Goal: Answer question/provide support

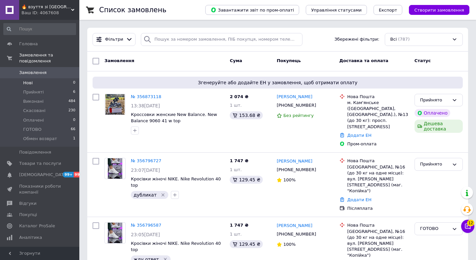
click at [33, 83] on li "Нові 0" at bounding box center [39, 82] width 79 height 9
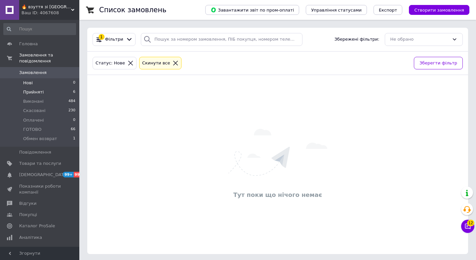
click at [35, 91] on span "Прийняті" at bounding box center [33, 92] width 21 height 6
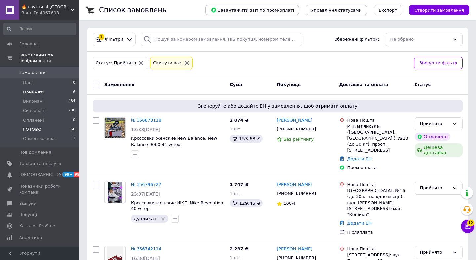
click at [31, 128] on span "ГОТОВО" at bounding box center [32, 130] width 19 height 6
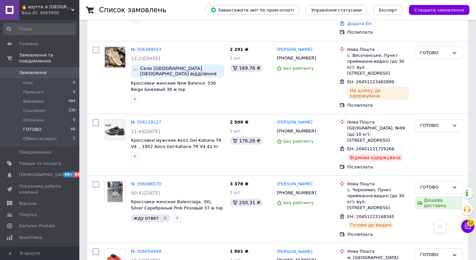
scroll to position [1216, 0]
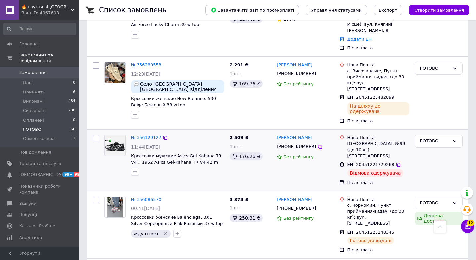
click at [114, 135] on img at bounding box center [115, 145] width 21 height 21
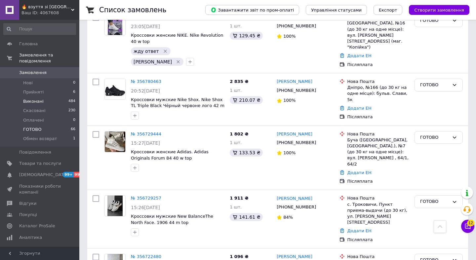
scroll to position [57, 0]
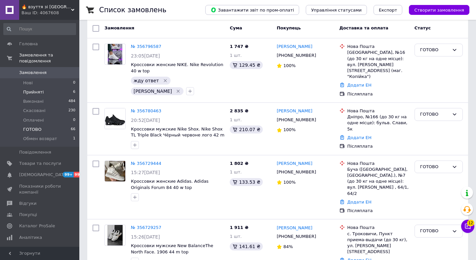
click at [38, 93] on span "Прийняті" at bounding box center [33, 92] width 21 height 6
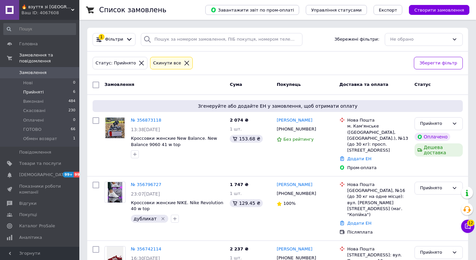
click at [184, 62] on icon at bounding box center [187, 63] width 6 height 6
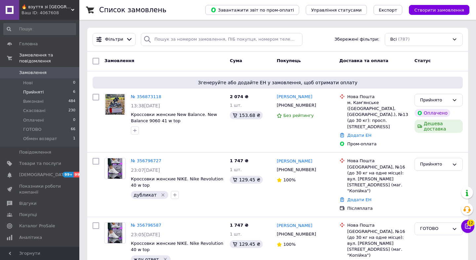
click at [38, 94] on span "Прийняті" at bounding box center [33, 92] width 21 height 6
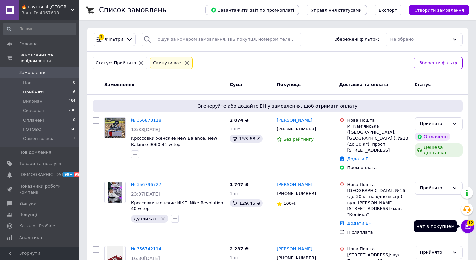
click at [466, 227] on icon at bounding box center [469, 227] width 6 height 6
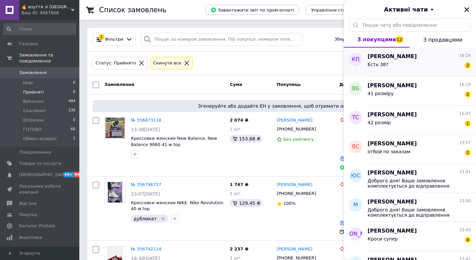
click at [401, 60] on span "[PERSON_NAME]" at bounding box center [392, 57] width 49 height 8
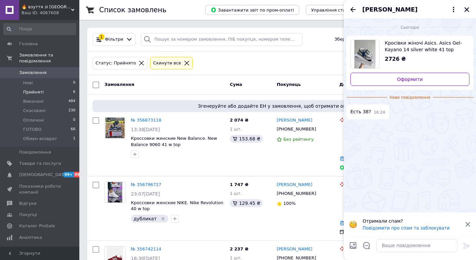
click at [420, 52] on span "Кросівки жіночі Asics. Asics Gel-Kayano 14 silver white 41 top" at bounding box center [424, 46] width 79 height 13
click at [398, 248] on textarea at bounding box center [417, 245] width 81 height 13
type textarea "1"
paste textarea "Доброго дня! на жаль, ___ розміри розпродані"
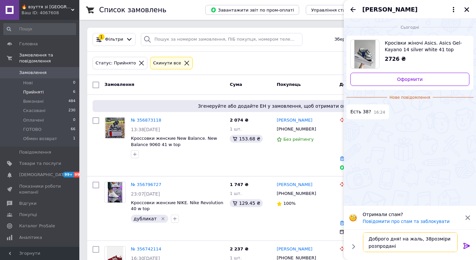
type textarea "Доброго дня! на жаль, 38 розміри розпродані"
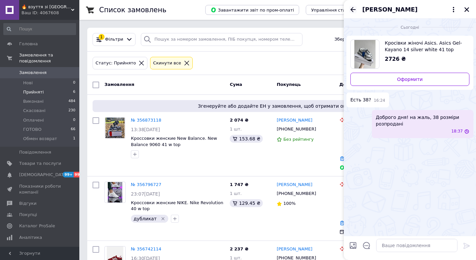
click at [353, 8] on icon "Назад" at bounding box center [353, 9] width 5 height 5
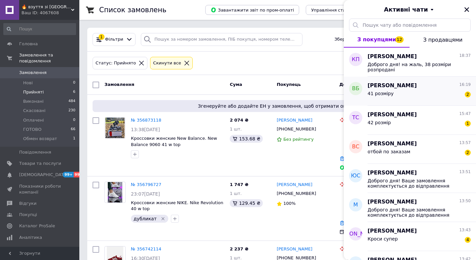
click at [409, 91] on div "41 розміру 2" at bounding box center [419, 95] width 103 height 11
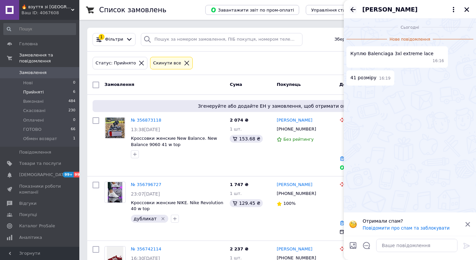
click at [353, 9] on icon "Назад" at bounding box center [353, 9] width 5 height 5
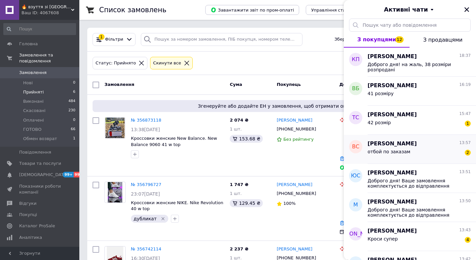
click at [407, 138] on div "[PERSON_NAME] 13:57 отбой по заказам 2" at bounding box center [422, 149] width 109 height 29
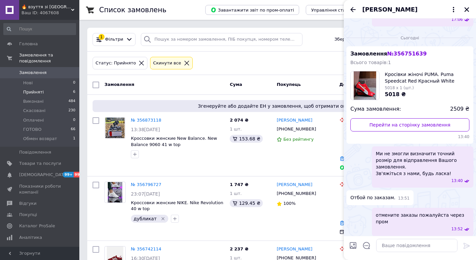
scroll to position [427, 0]
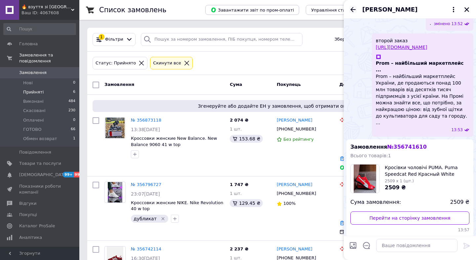
click at [353, 9] on icon "Назад" at bounding box center [353, 10] width 8 height 8
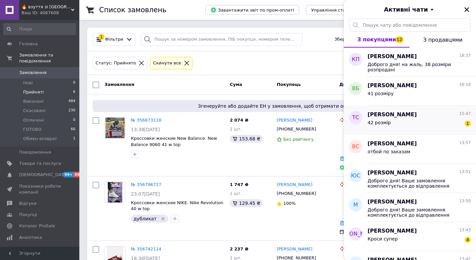
click at [395, 115] on span "[PERSON_NAME]" at bounding box center [392, 115] width 49 height 8
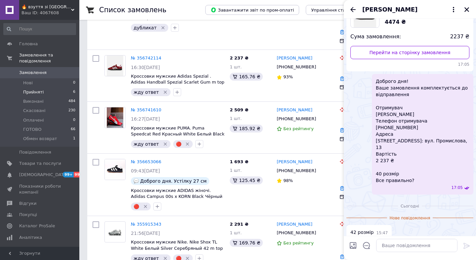
scroll to position [195, 0]
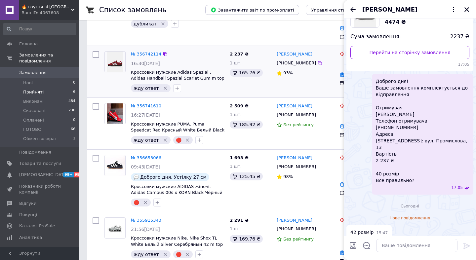
click at [115, 52] on img at bounding box center [115, 62] width 17 height 21
